Goal: Information Seeking & Learning: Learn about a topic

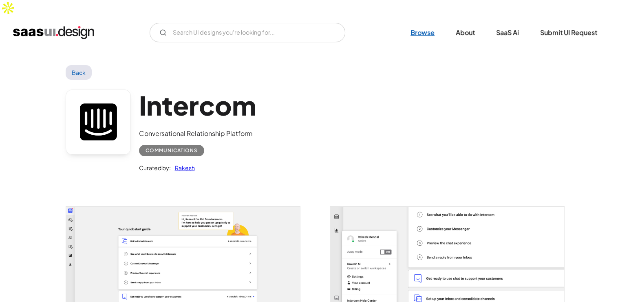
click at [422, 24] on link "Browse" at bounding box center [422, 33] width 44 height 18
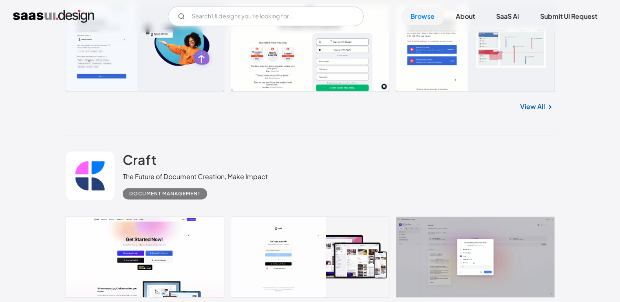
scroll to position [342, 0]
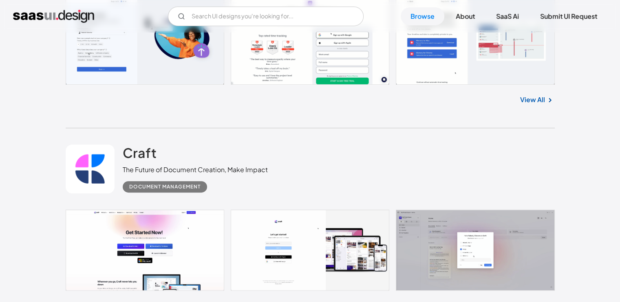
click at [227, 17] on input "Email Form" at bounding box center [266, 17] width 196 height 20
type input "n"
click at [35, 15] on img "home" at bounding box center [53, 16] width 81 height 13
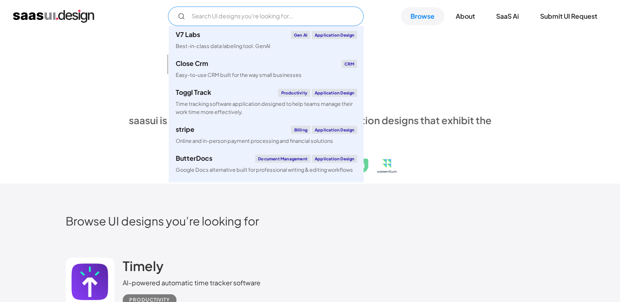
click at [239, 18] on input "Email Form" at bounding box center [266, 17] width 196 height 20
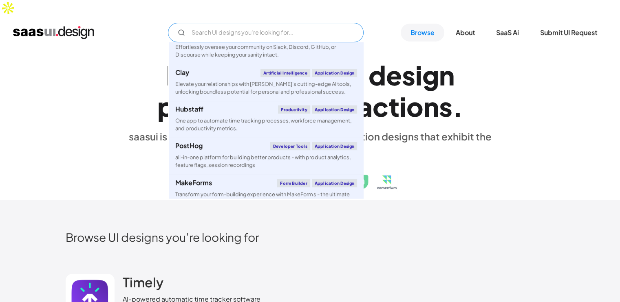
scroll to position [527, 0]
click at [243, 105] on div "Hubstaff Productivity Application Design" at bounding box center [266, 109] width 182 height 8
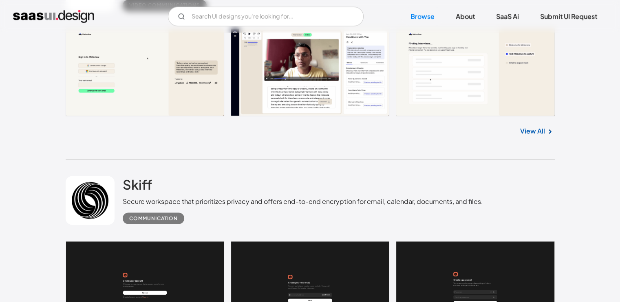
scroll to position [1379, 0]
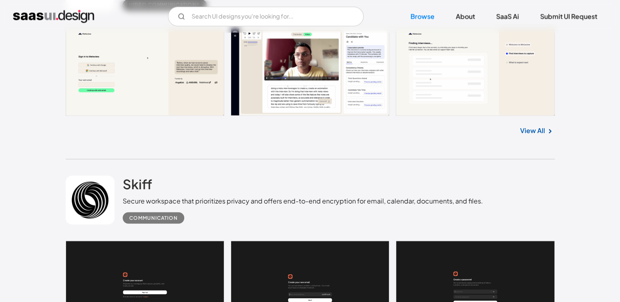
click at [165, 213] on div "Communication" at bounding box center [153, 218] width 48 height 10
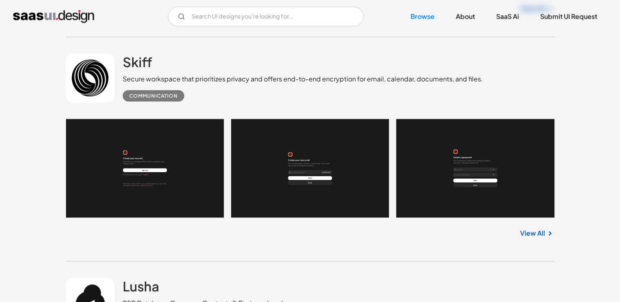
scroll to position [1524, 0]
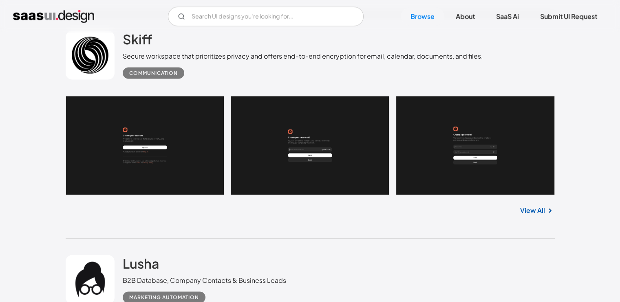
click at [89, 43] on link at bounding box center [90, 55] width 49 height 49
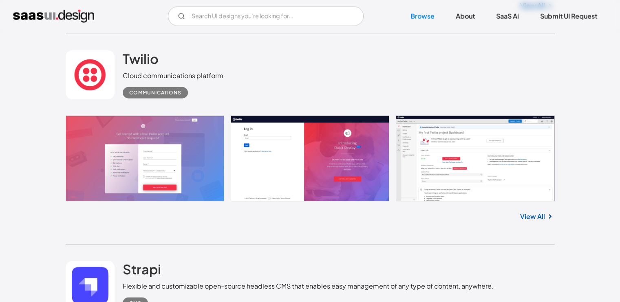
scroll to position [1943, 0]
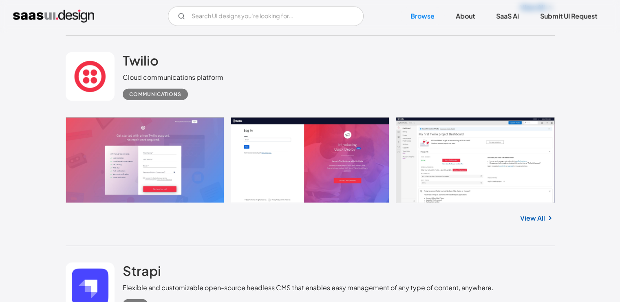
click at [114, 63] on div "Twilio Cloud communications platform Communications" at bounding box center [310, 76] width 489 height 81
click at [130, 52] on h2 "Twilio" at bounding box center [141, 60] width 36 height 16
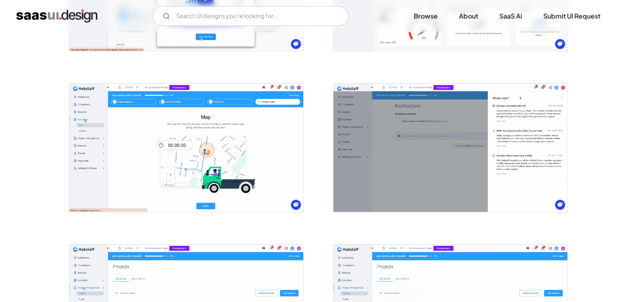
scroll to position [1571, 0]
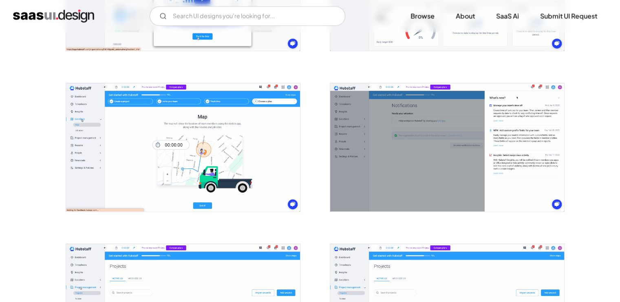
click at [470, 125] on img "open lightbox" at bounding box center [447, 148] width 234 height 128
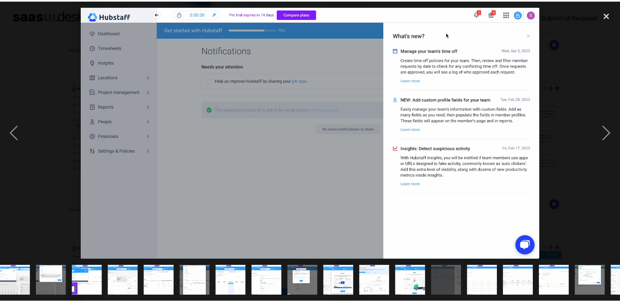
scroll to position [0, 287]
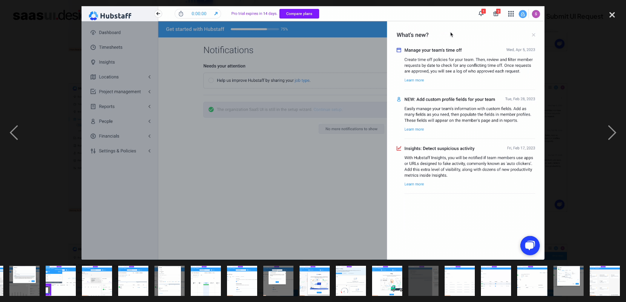
drag, startPoint x: 470, startPoint y: 125, endPoint x: 336, endPoint y: 190, distance: 148.5
click at [336, 190] on img at bounding box center [312, 133] width 463 height 254
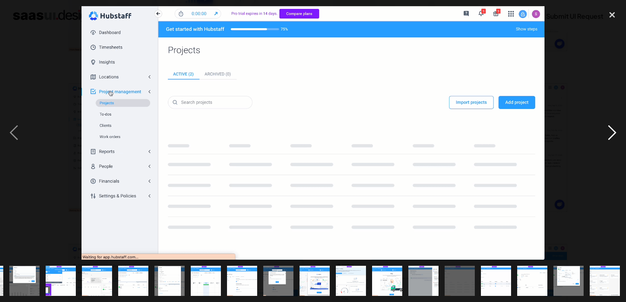
click at [617, 130] on div "next image" at bounding box center [612, 133] width 28 height 254
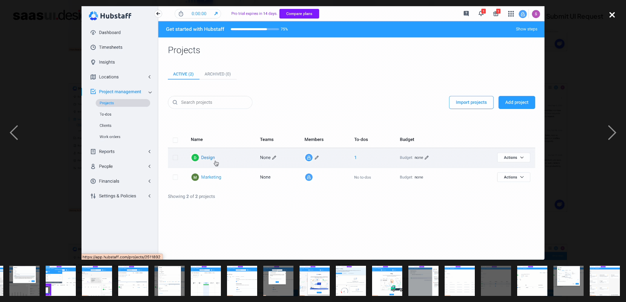
click at [614, 19] on div "close lightbox" at bounding box center [612, 15] width 28 height 18
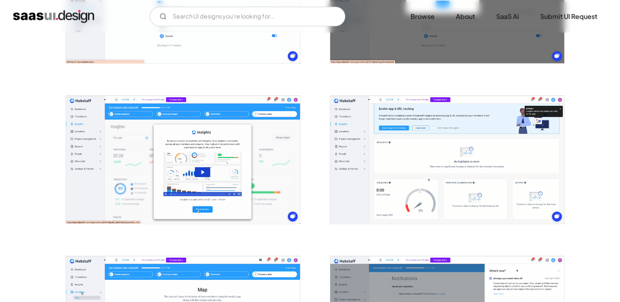
scroll to position [1368, 0]
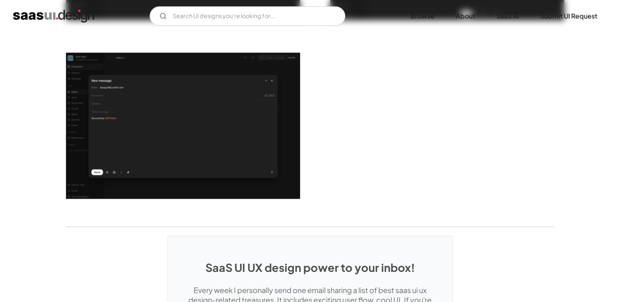
scroll to position [1584, 0]
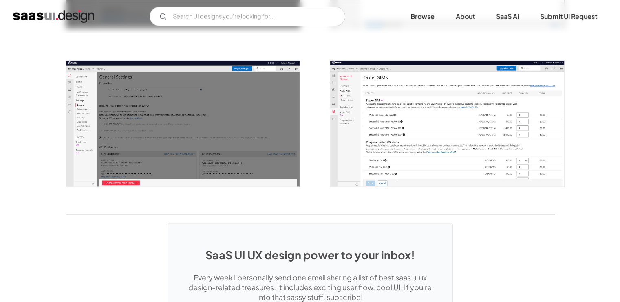
scroll to position [1098, 0]
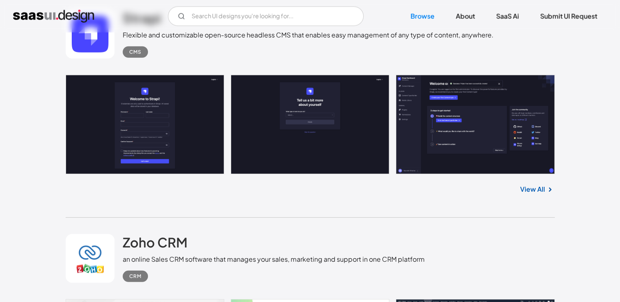
scroll to position [2180, 0]
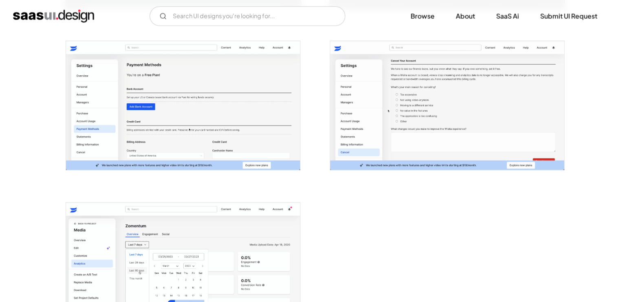
scroll to position [1784, 0]
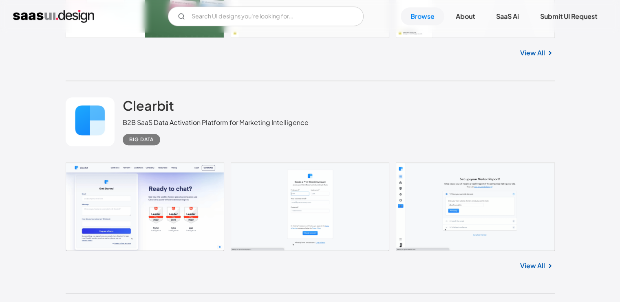
scroll to position [3864, 0]
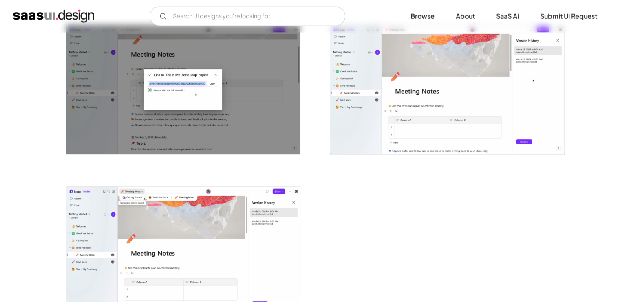
scroll to position [1965, 0]
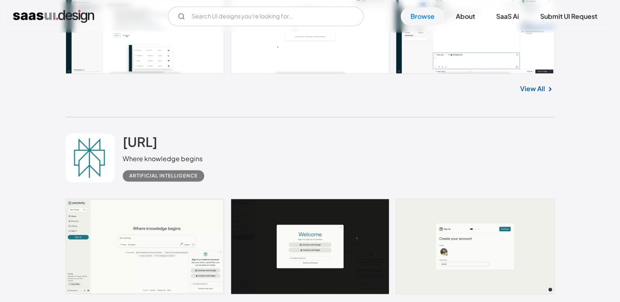
scroll to position [10040, 0]
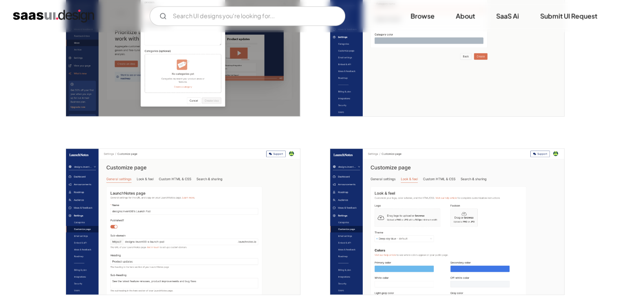
scroll to position [1855, 0]
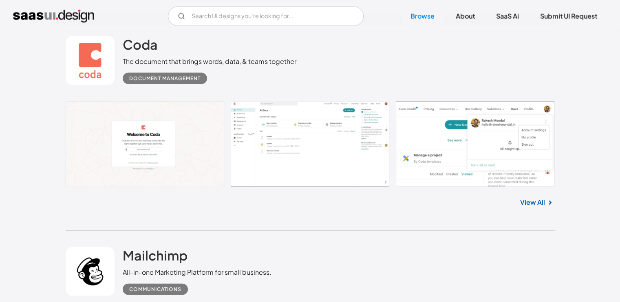
scroll to position [17328, 0]
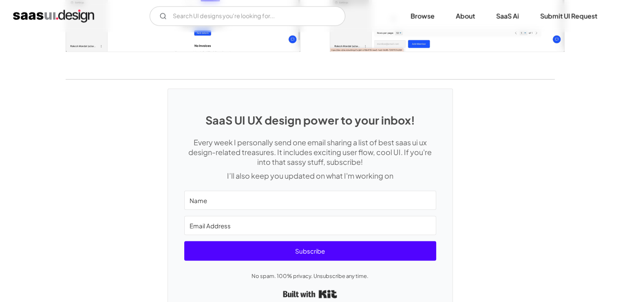
scroll to position [1567, 0]
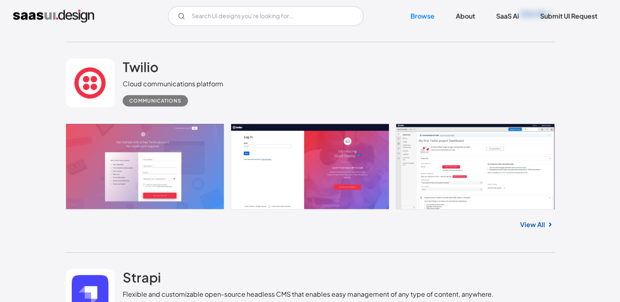
scroll to position [1936, 0]
click at [161, 79] on div "Cloud communications platform" at bounding box center [173, 84] width 101 height 10
click at [135, 59] on h2 "Twilio" at bounding box center [141, 67] width 36 height 16
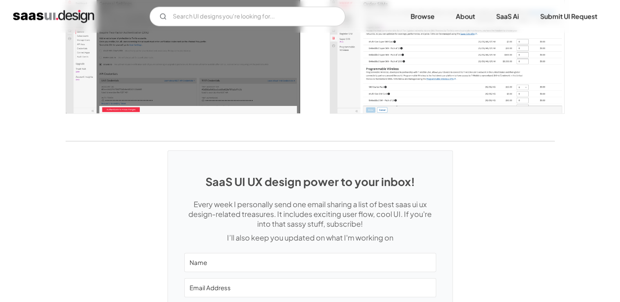
scroll to position [1261, 0]
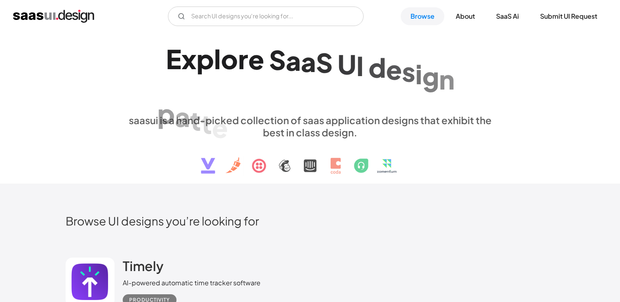
scroll to position [3046, 0]
